Goal: Find specific page/section: Find specific page/section

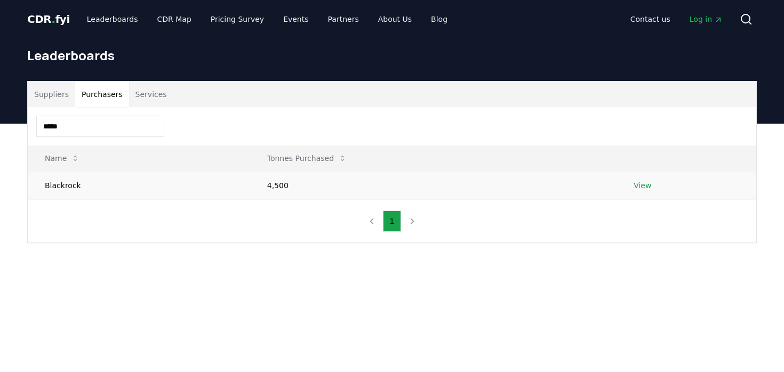
type input "*****"
click at [649, 186] on link "View" at bounding box center [642, 185] width 18 height 11
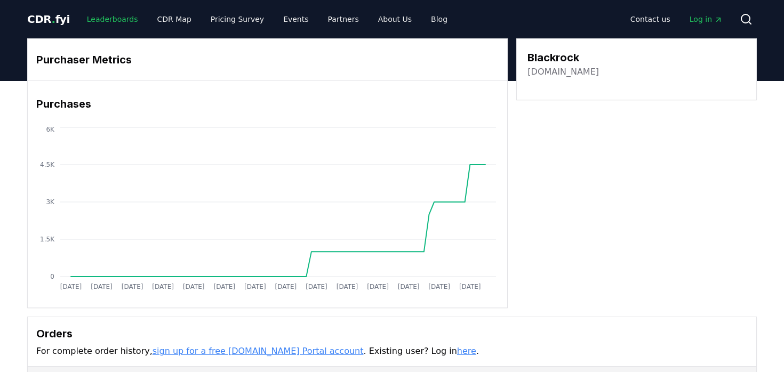
click at [105, 19] on link "Leaderboards" at bounding box center [112, 19] width 68 height 19
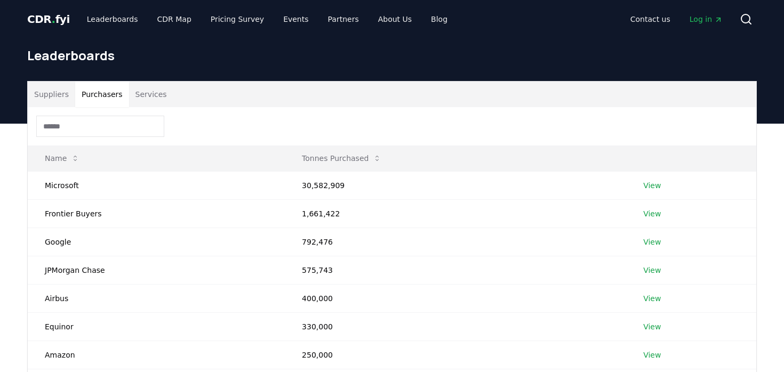
click at [103, 95] on button "Purchasers" at bounding box center [102, 95] width 54 height 26
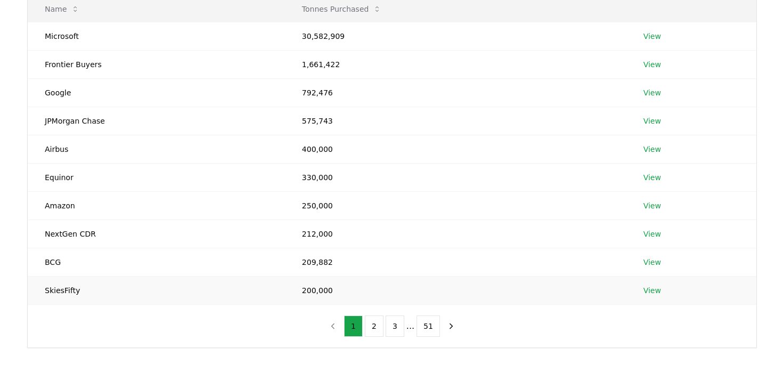
scroll to position [151, 0]
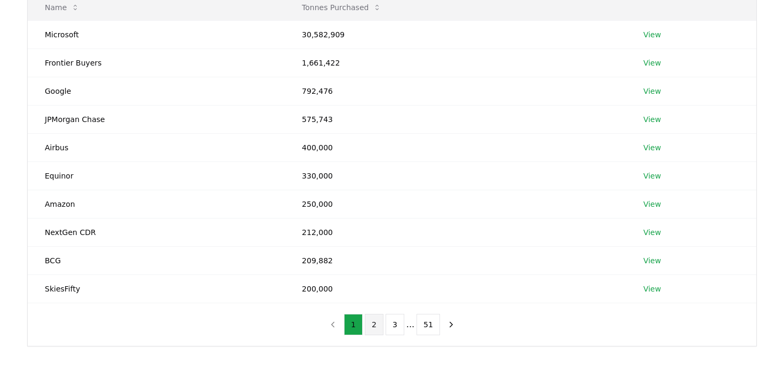
click at [376, 326] on button "2" at bounding box center [374, 324] width 19 height 21
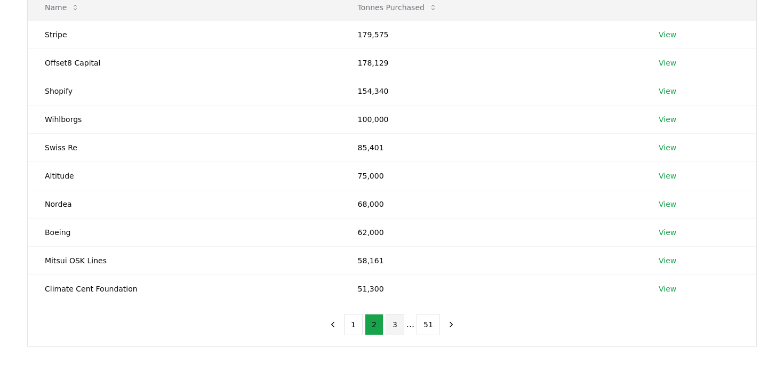
click at [394, 326] on button "3" at bounding box center [394, 324] width 19 height 21
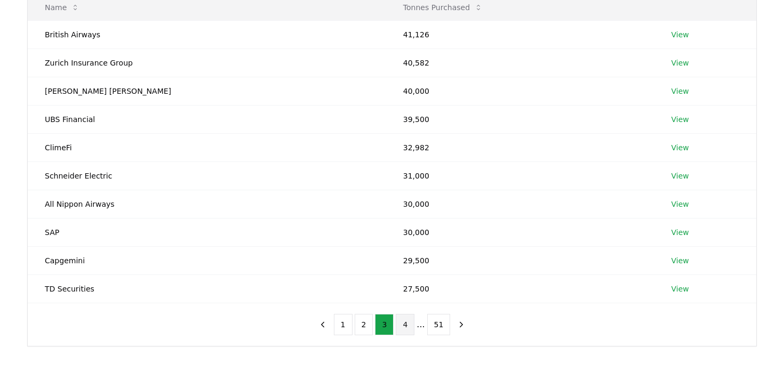
click at [403, 326] on button "4" at bounding box center [405, 324] width 19 height 21
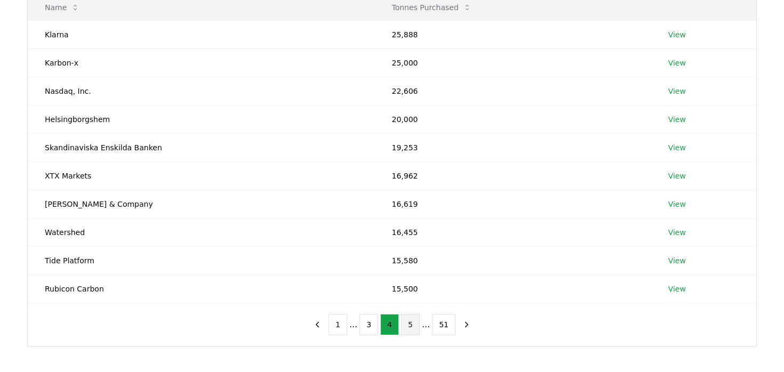
click at [409, 326] on button "5" at bounding box center [410, 324] width 19 height 21
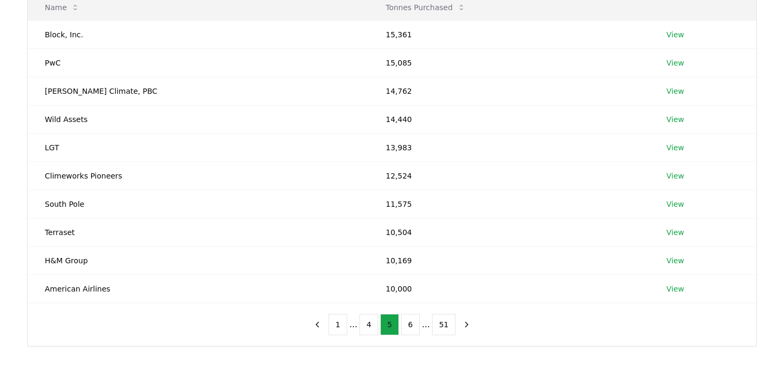
click at [409, 326] on button "6" at bounding box center [410, 324] width 19 height 21
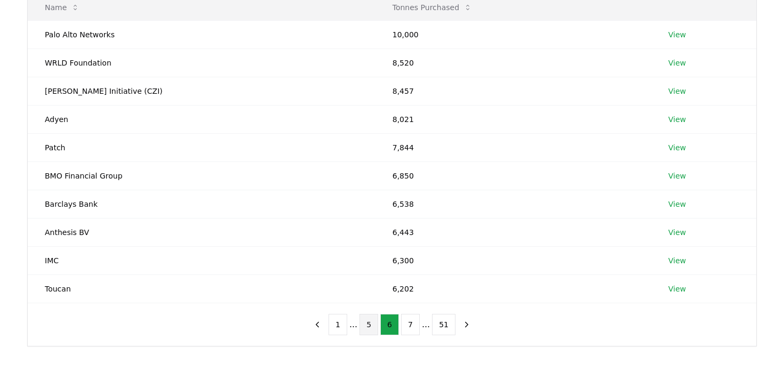
click at [409, 326] on button "7" at bounding box center [410, 324] width 19 height 21
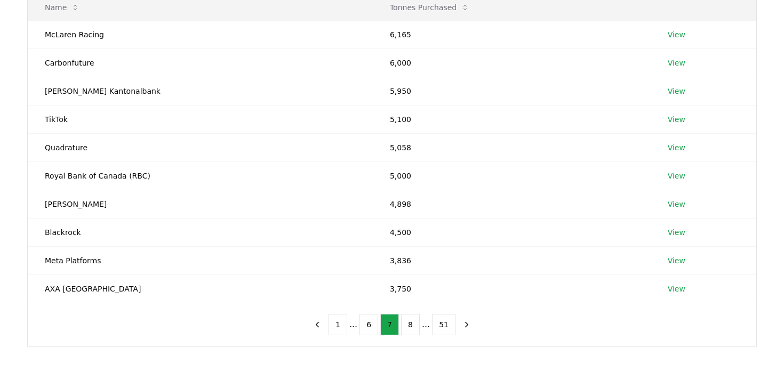
click at [409, 326] on button "8" at bounding box center [410, 324] width 19 height 21
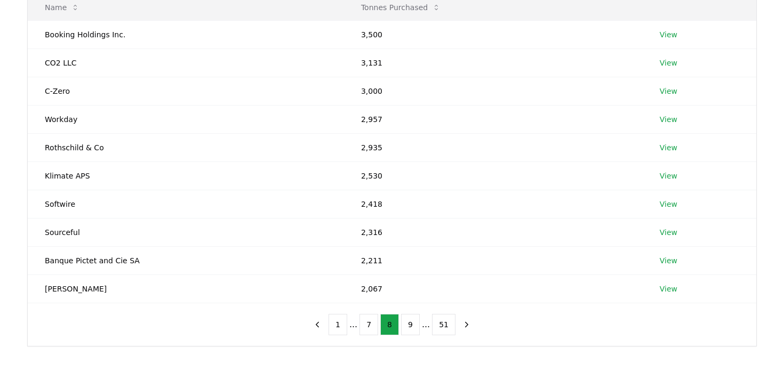
click at [409, 326] on button "9" at bounding box center [410, 324] width 19 height 21
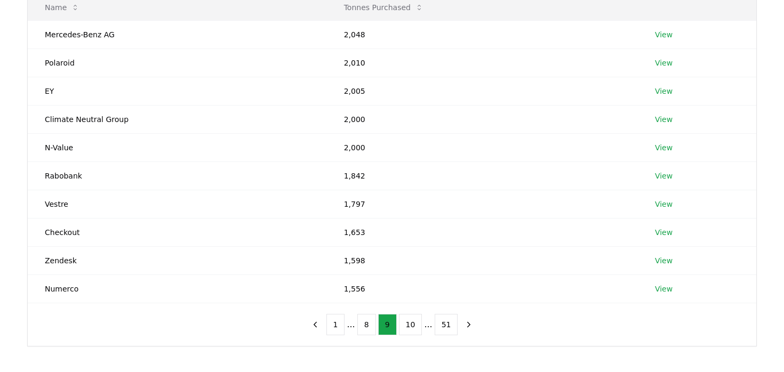
click at [409, 326] on button "10" at bounding box center [410, 324] width 23 height 21
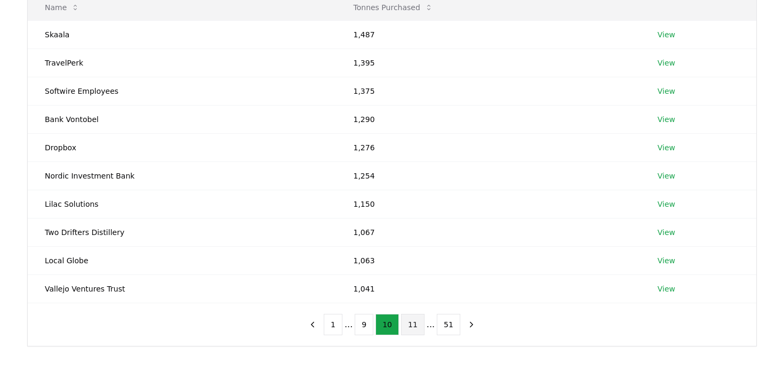
click at [415, 324] on button "11" at bounding box center [412, 324] width 23 height 21
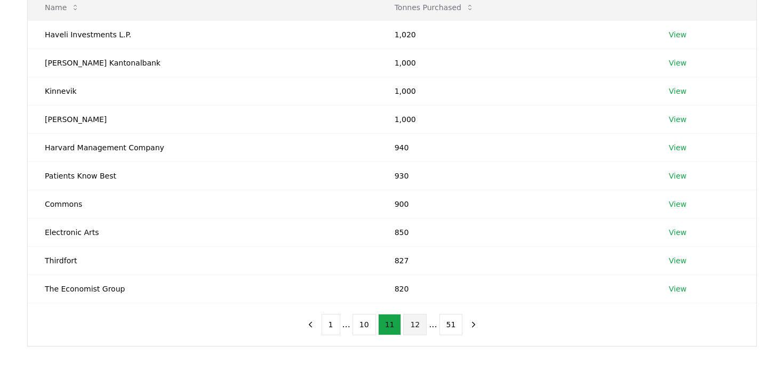
click at [415, 324] on button "12" at bounding box center [414, 324] width 23 height 21
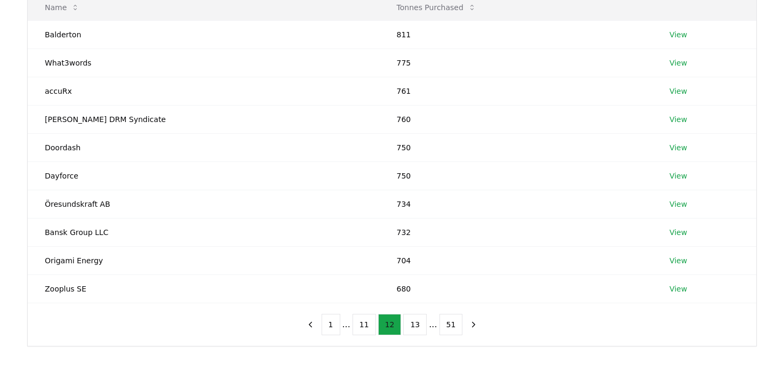
click at [415, 324] on button "13" at bounding box center [414, 324] width 23 height 21
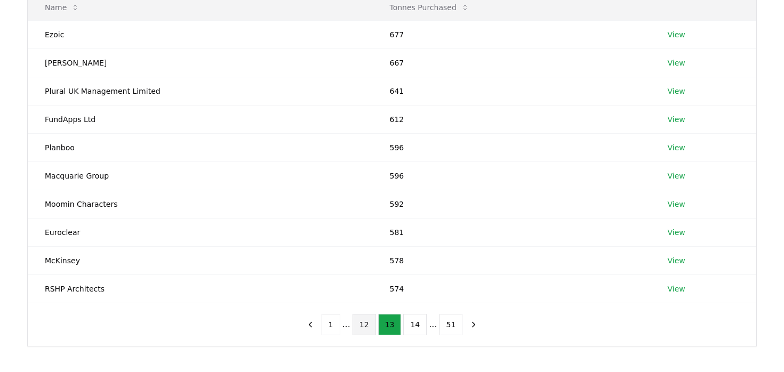
click at [415, 324] on button "14" at bounding box center [414, 324] width 23 height 21
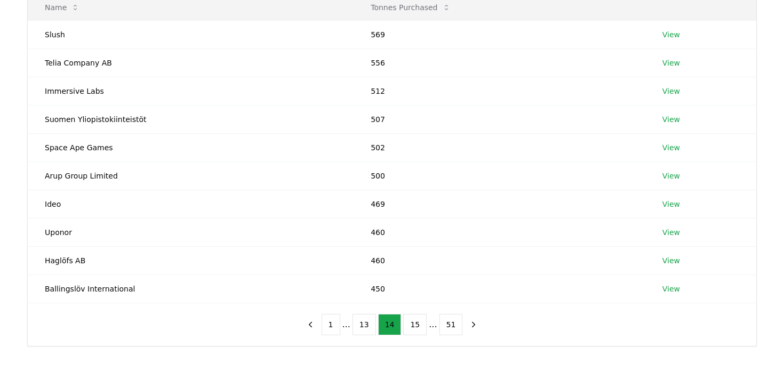
click at [415, 324] on button "15" at bounding box center [414, 324] width 23 height 21
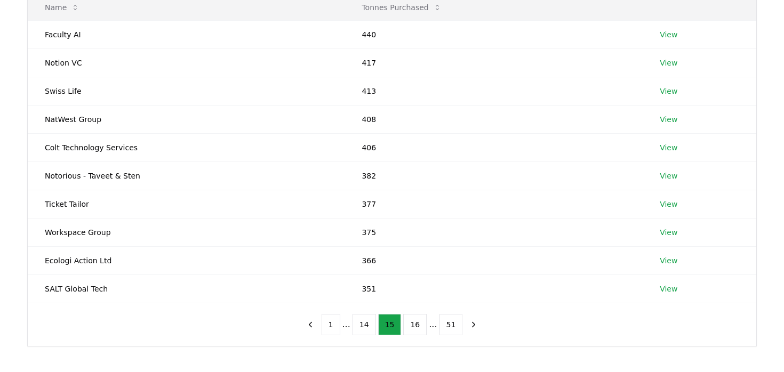
click at [415, 324] on button "16" at bounding box center [414, 324] width 23 height 21
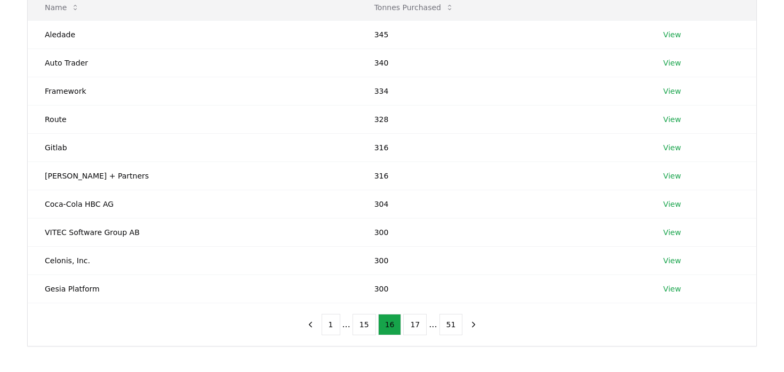
click at [415, 324] on button "17" at bounding box center [414, 324] width 23 height 21
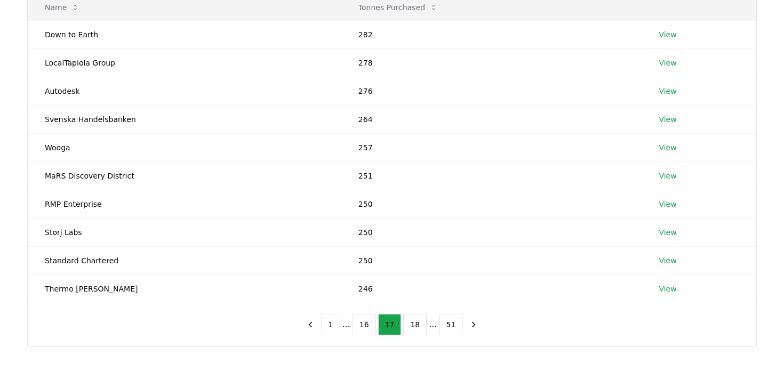
click at [415, 324] on button "18" at bounding box center [414, 324] width 23 height 21
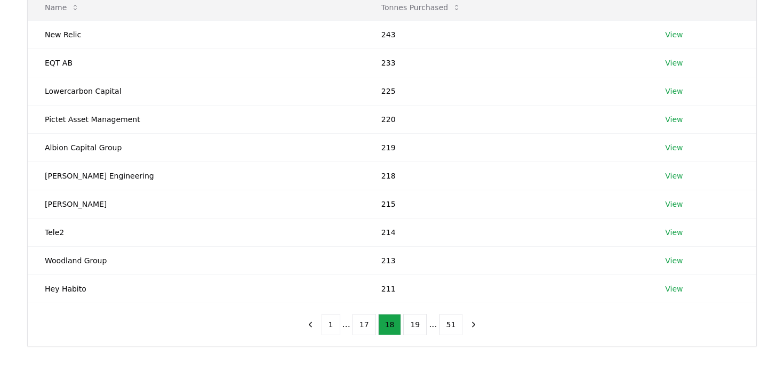
click at [415, 324] on button "19" at bounding box center [414, 324] width 23 height 21
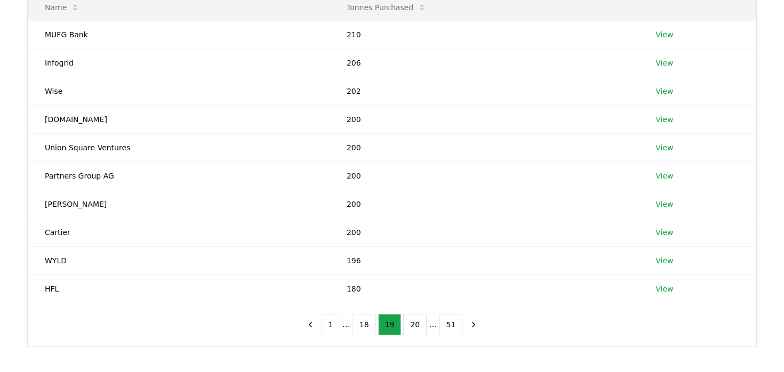
click at [415, 324] on button "20" at bounding box center [414, 324] width 23 height 21
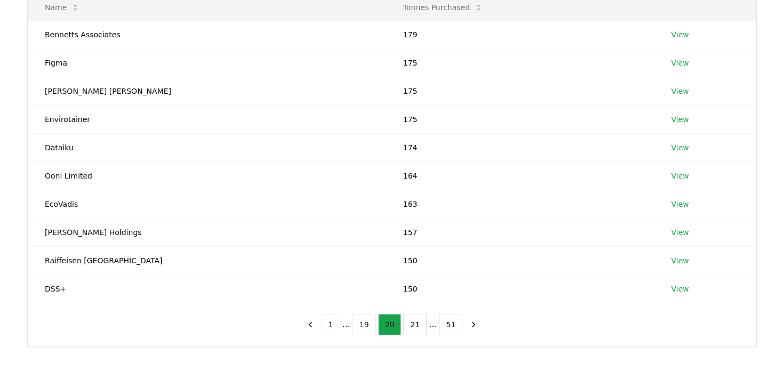
click at [396, 324] on button "20" at bounding box center [389, 324] width 23 height 21
click at [410, 333] on button "21" at bounding box center [414, 324] width 23 height 21
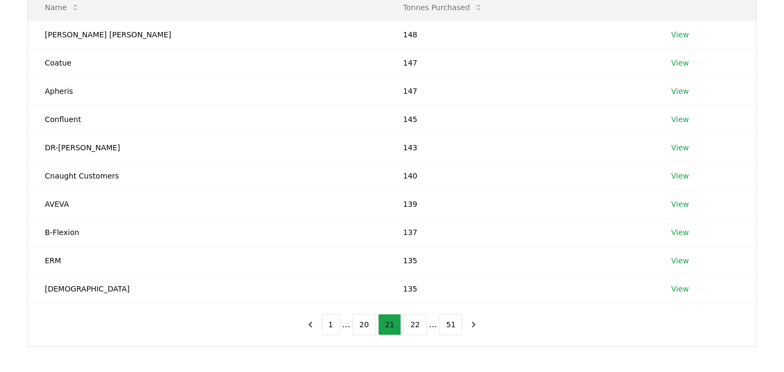
click at [410, 333] on button "22" at bounding box center [414, 324] width 23 height 21
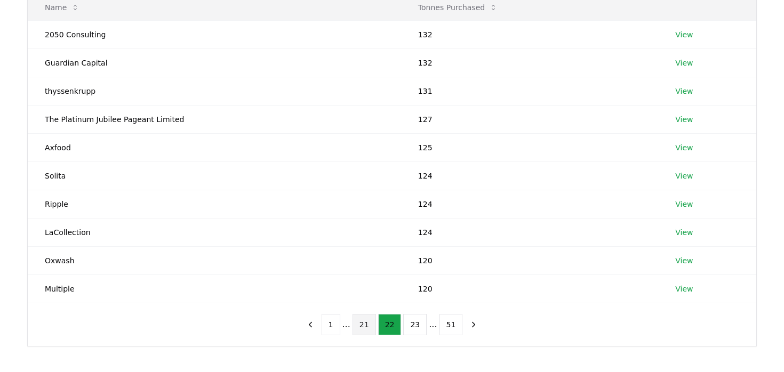
click at [410, 333] on button "23" at bounding box center [414, 324] width 23 height 21
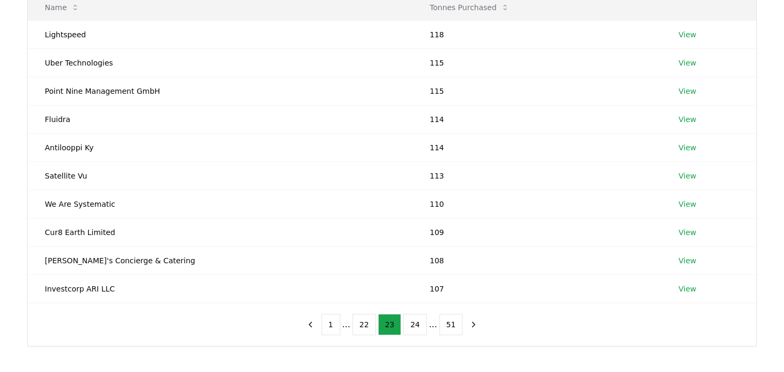
click at [410, 333] on button "24" at bounding box center [414, 324] width 23 height 21
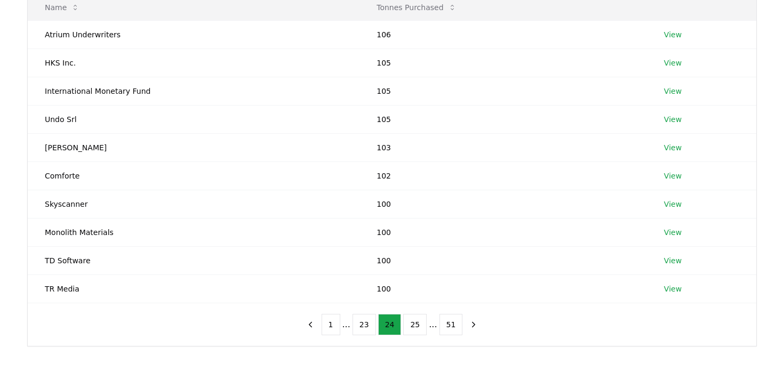
click at [410, 333] on button "25" at bounding box center [414, 324] width 23 height 21
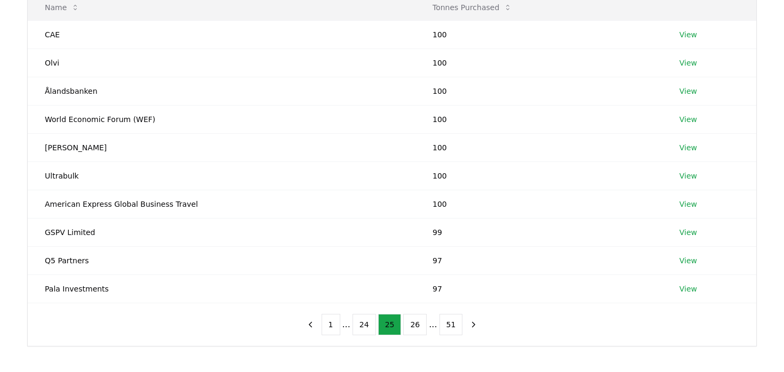
click at [410, 333] on button "26" at bounding box center [414, 324] width 23 height 21
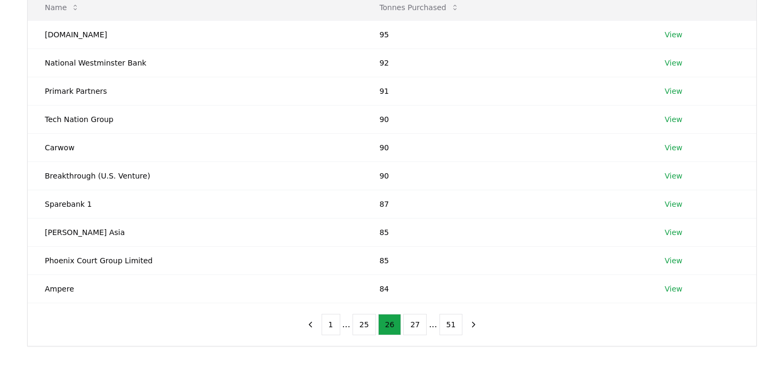
click at [410, 333] on button "27" at bounding box center [414, 324] width 23 height 21
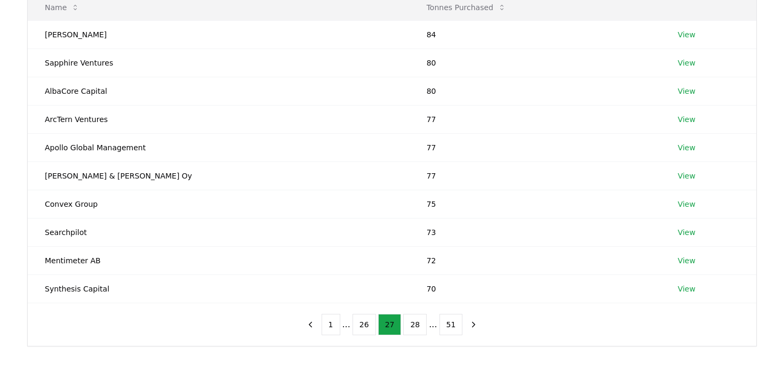
click at [410, 333] on button "28" at bounding box center [414, 324] width 23 height 21
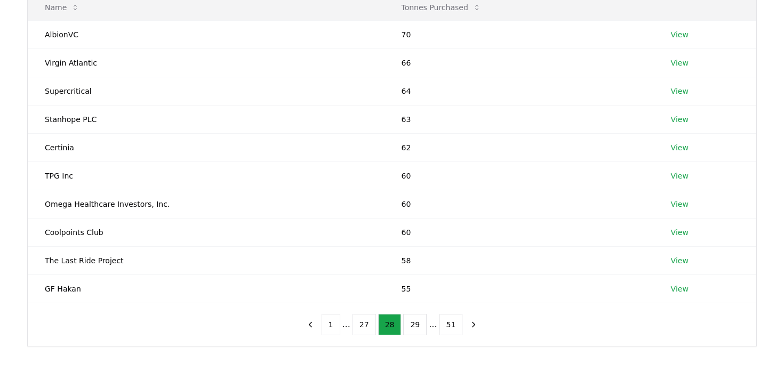
click at [410, 333] on button "29" at bounding box center [414, 324] width 23 height 21
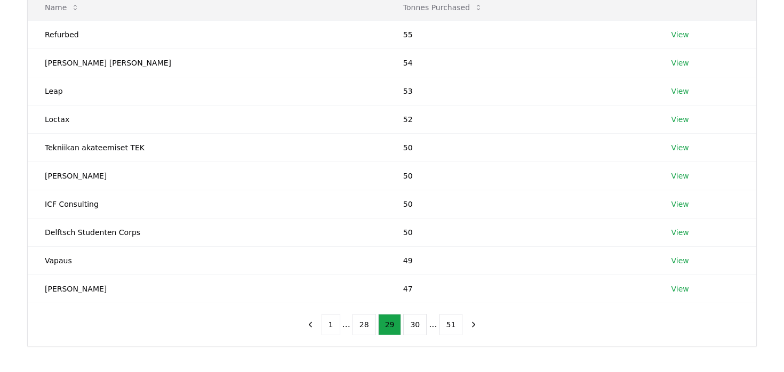
click at [410, 333] on button "30" at bounding box center [414, 324] width 23 height 21
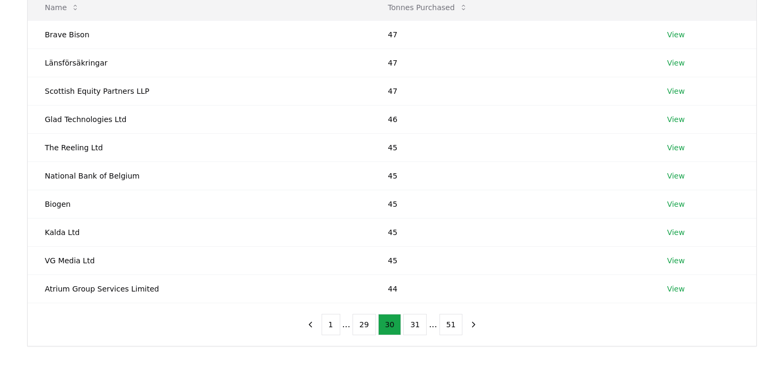
click at [410, 333] on button "31" at bounding box center [414, 324] width 23 height 21
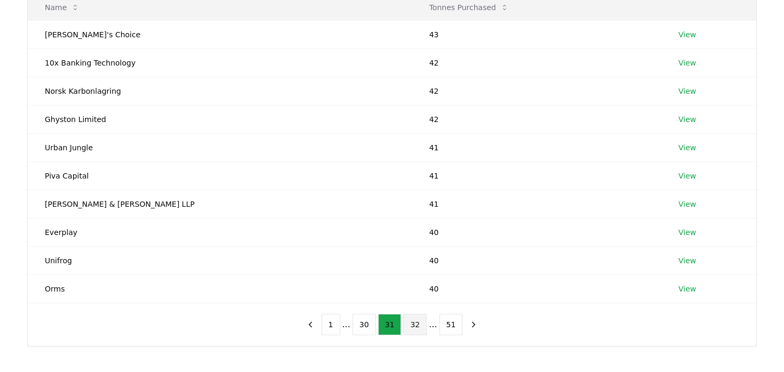
click at [415, 318] on button "32" at bounding box center [414, 324] width 23 height 21
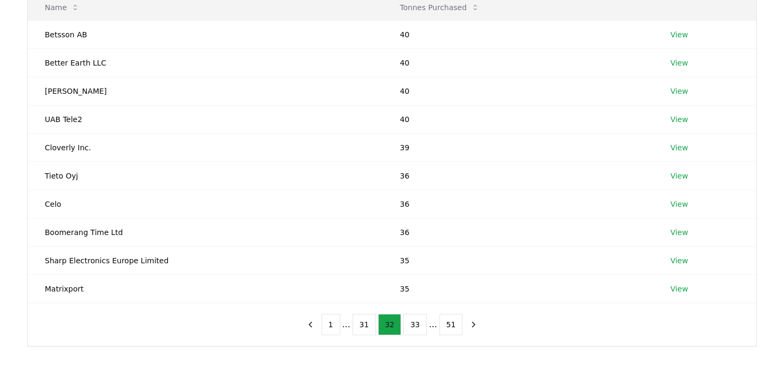
click at [415, 318] on button "33" at bounding box center [414, 324] width 23 height 21
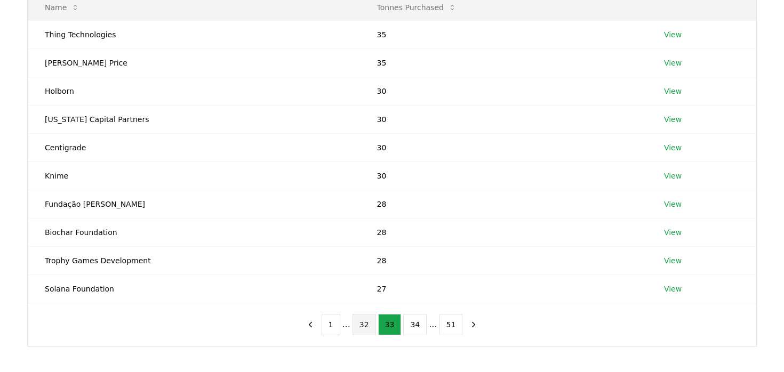
click at [415, 318] on button "34" at bounding box center [414, 324] width 23 height 21
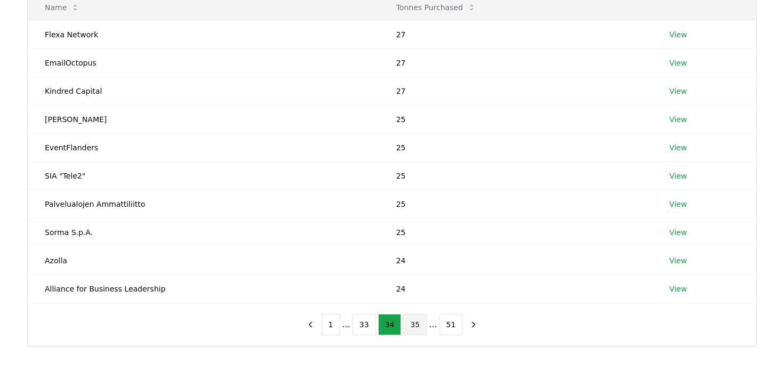
click at [410, 324] on button "35" at bounding box center [414, 324] width 23 height 21
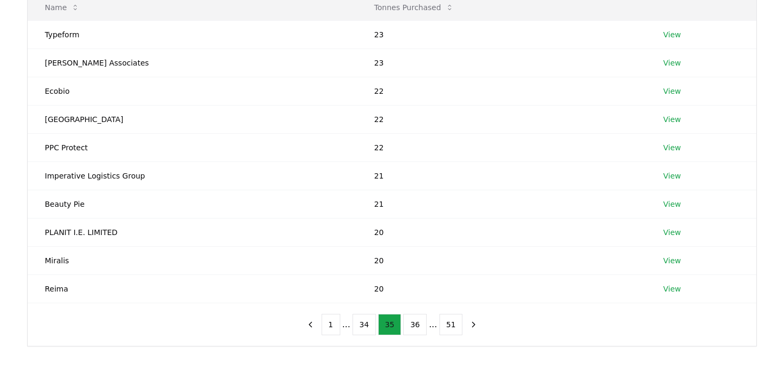
click at [410, 324] on button "36" at bounding box center [414, 324] width 23 height 21
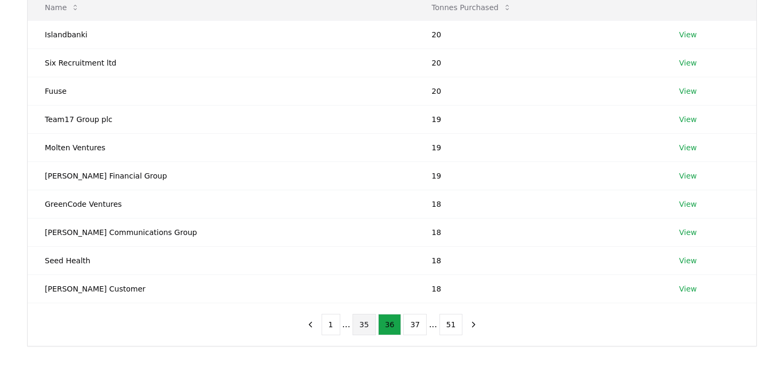
click at [410, 324] on button "37" at bounding box center [414, 324] width 23 height 21
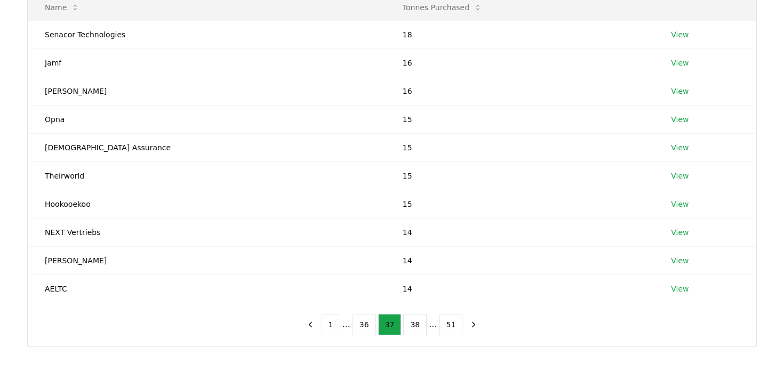
click at [410, 324] on button "38" at bounding box center [414, 324] width 23 height 21
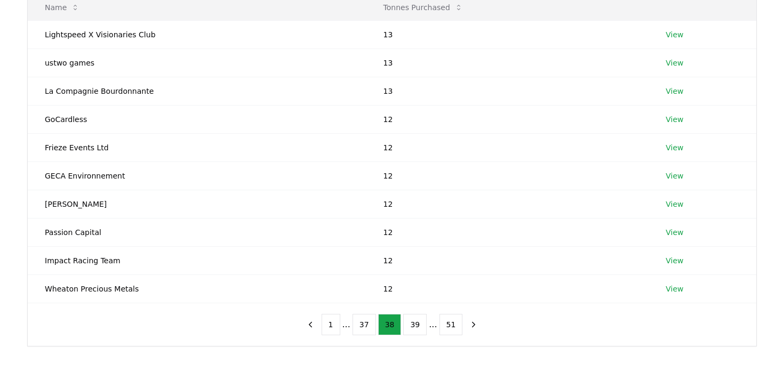
click at [410, 324] on button "39" at bounding box center [414, 324] width 23 height 21
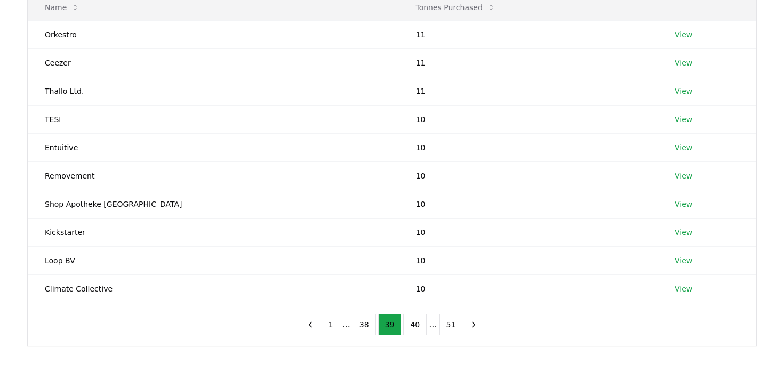
click at [410, 324] on button "40" at bounding box center [414, 324] width 23 height 21
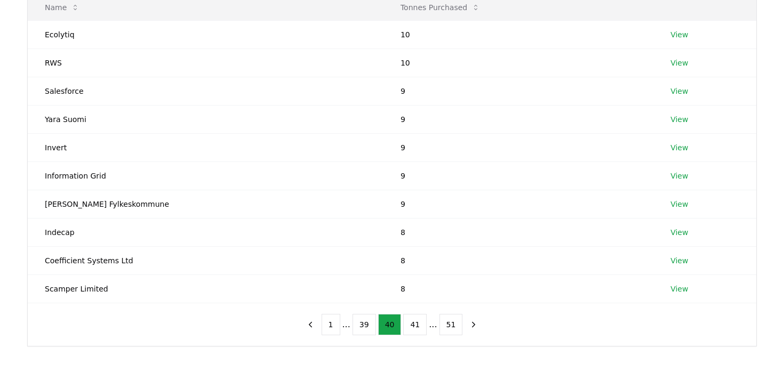
click at [410, 324] on button "41" at bounding box center [414, 324] width 23 height 21
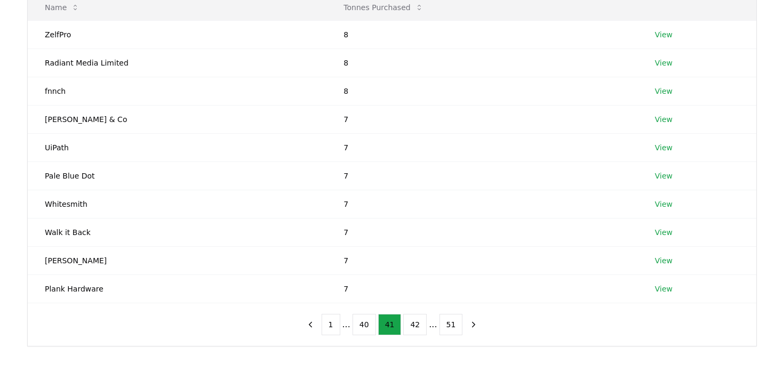
click at [410, 324] on button "42" at bounding box center [414, 324] width 23 height 21
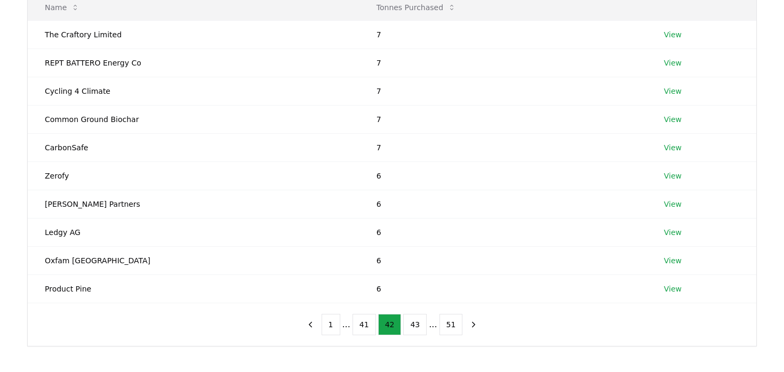
click at [410, 324] on button "43" at bounding box center [414, 324] width 23 height 21
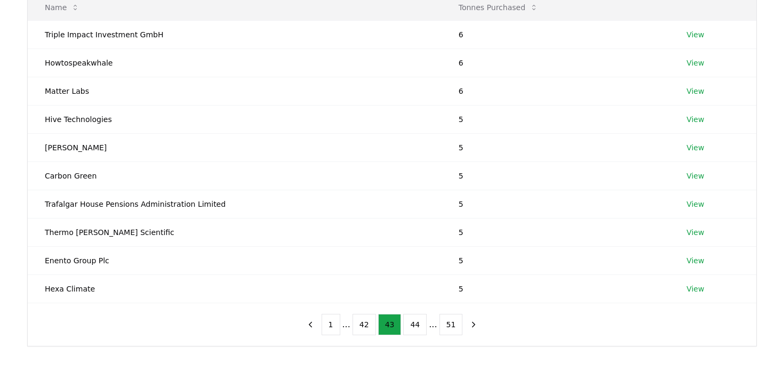
click at [410, 324] on button "44" at bounding box center [414, 324] width 23 height 21
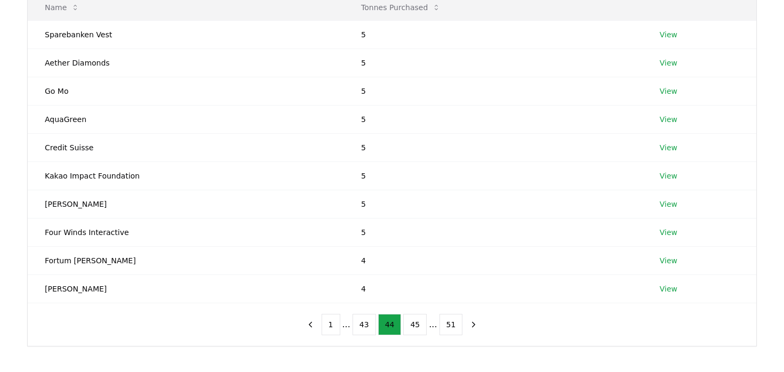
click at [410, 324] on button "45" at bounding box center [414, 324] width 23 height 21
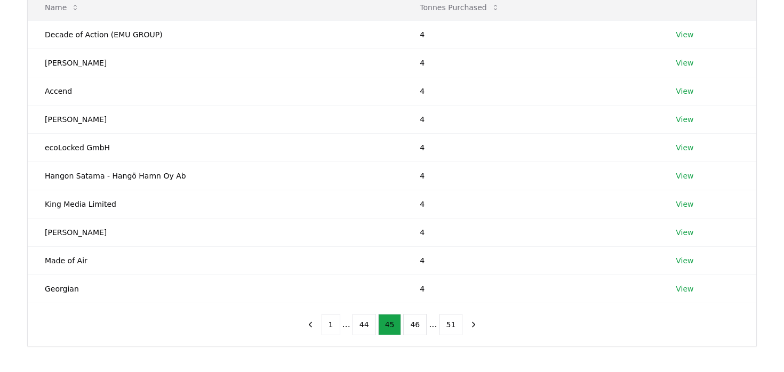
click at [410, 324] on button "46" at bounding box center [414, 324] width 23 height 21
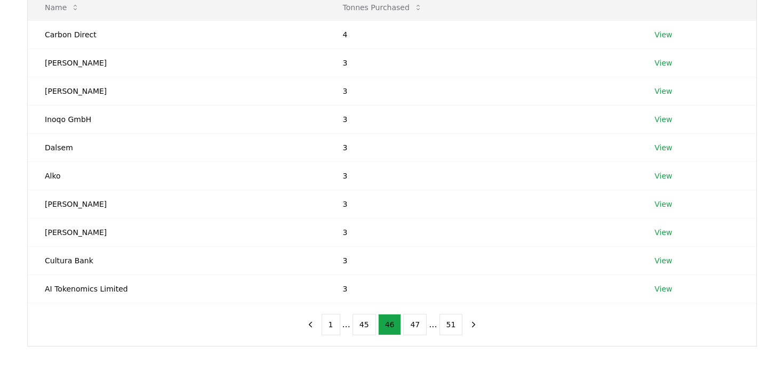
click at [410, 324] on button "47" at bounding box center [414, 324] width 23 height 21
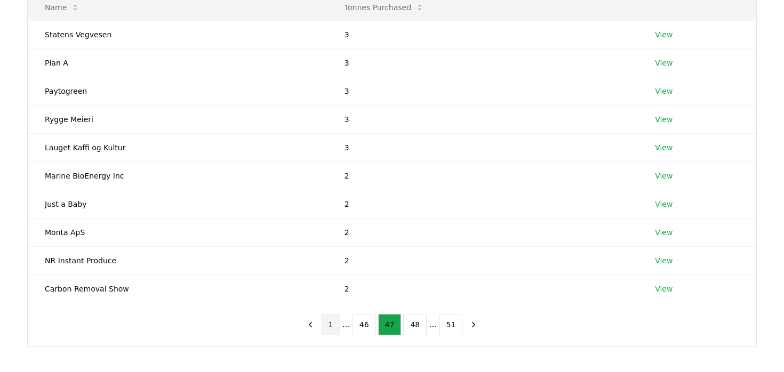
click at [336, 331] on button "1" at bounding box center [331, 324] width 19 height 21
